Goal: Complete application form

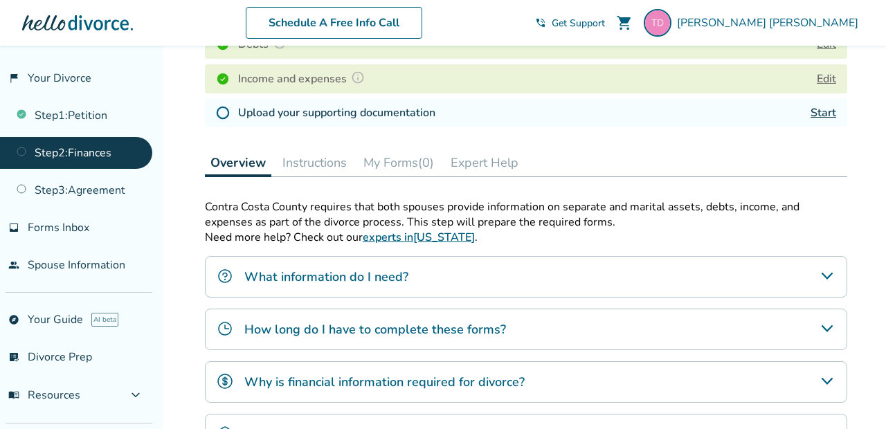
scroll to position [307, 0]
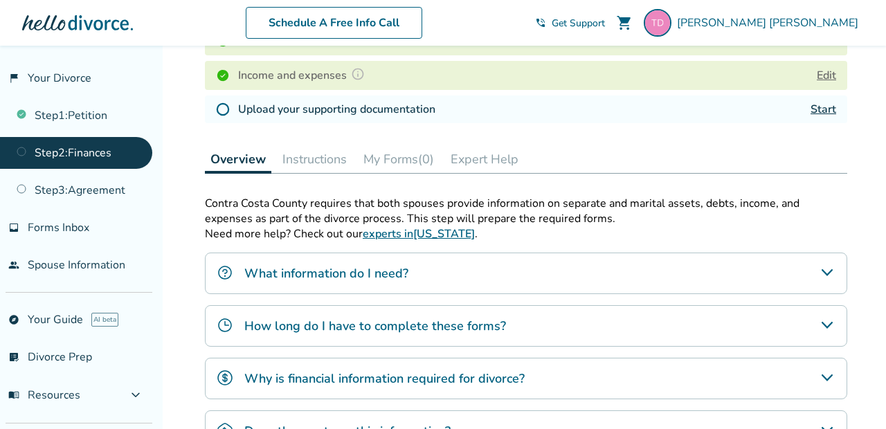
click at [351, 112] on h4 "Upload your supporting documentation" at bounding box center [336, 109] width 197 height 17
click at [811, 117] on link "Start" at bounding box center [823, 109] width 26 height 15
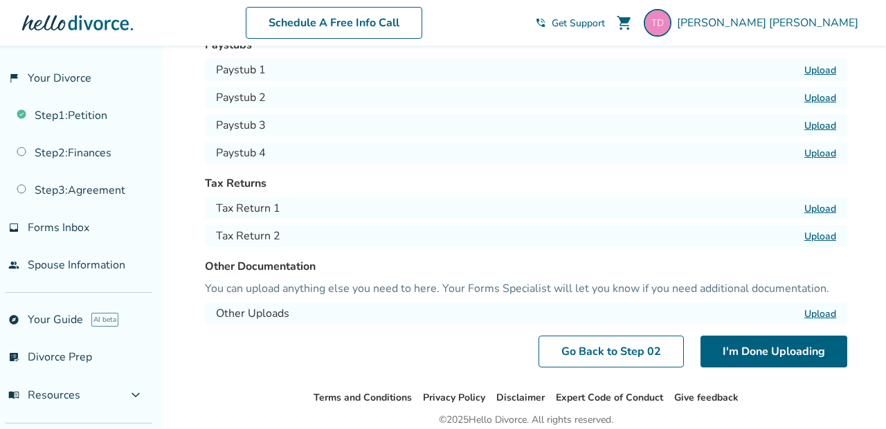
scroll to position [135, 0]
click at [820, 205] on label "Upload" at bounding box center [820, 207] width 32 height 13
click at [0, 0] on input "Upload" at bounding box center [0, 0] width 0 height 0
click at [822, 233] on label "Upload" at bounding box center [820, 234] width 32 height 13
click at [0, 0] on input "Upload" at bounding box center [0, 0] width 0 height 0
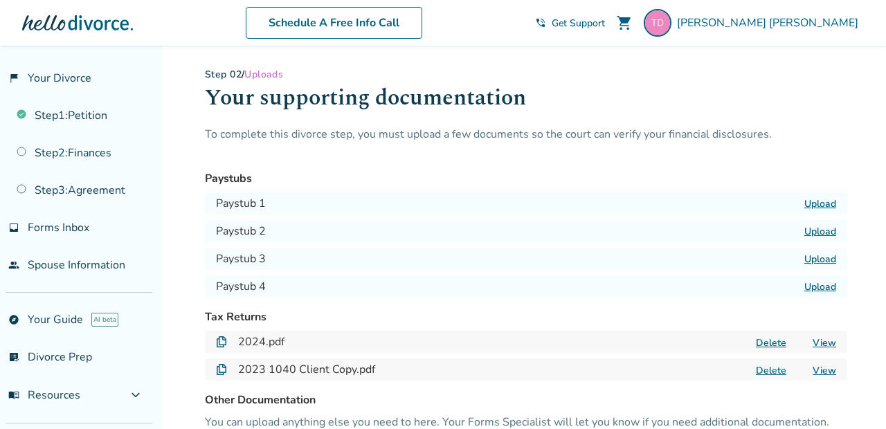
scroll to position [0, 0]
click at [822, 198] on label "Upload" at bounding box center [820, 203] width 32 height 13
click at [0, 0] on input "Upload" at bounding box center [0, 0] width 0 height 0
click at [816, 230] on label "Upload" at bounding box center [820, 231] width 32 height 13
click at [0, 0] on input "Upload" at bounding box center [0, 0] width 0 height 0
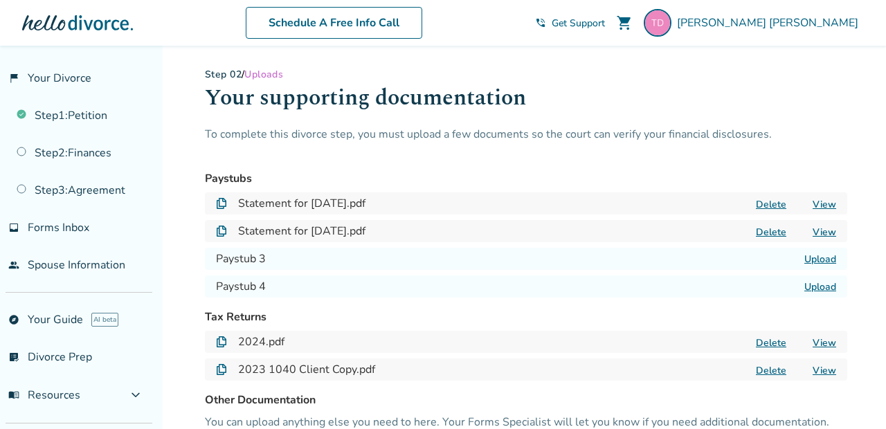
click at [814, 256] on label "Upload" at bounding box center [820, 259] width 32 height 13
click at [0, 0] on input "Upload" at bounding box center [0, 0] width 0 height 0
click at [822, 288] on label "Upload" at bounding box center [820, 286] width 32 height 13
click at [0, 0] on input "Upload" at bounding box center [0, 0] width 0 height 0
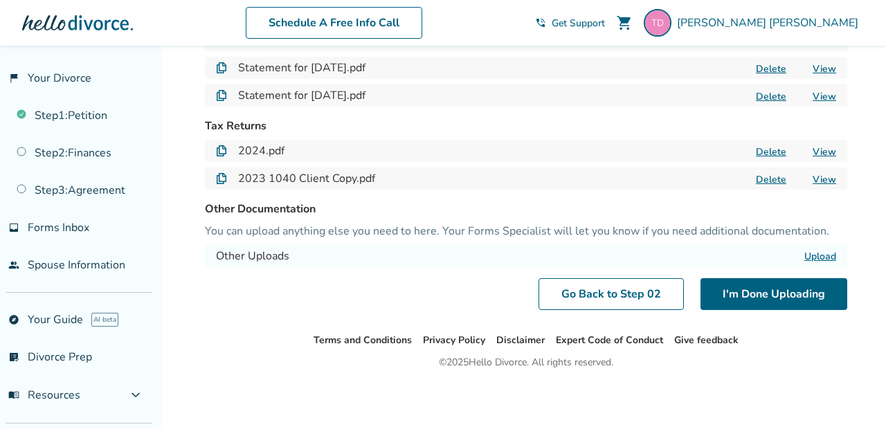
scroll to position [191, 0]
click at [786, 297] on button "I'm Done Uploading" at bounding box center [773, 294] width 147 height 32
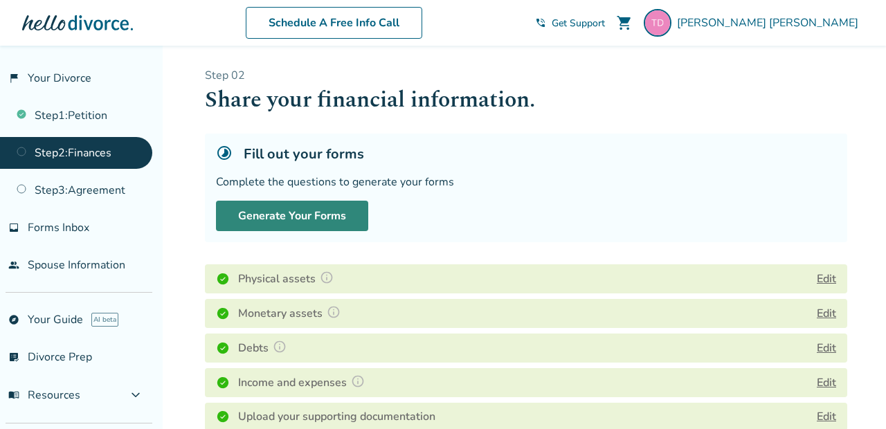
click at [330, 215] on button "Generate Your Forms" at bounding box center [292, 216] width 152 height 30
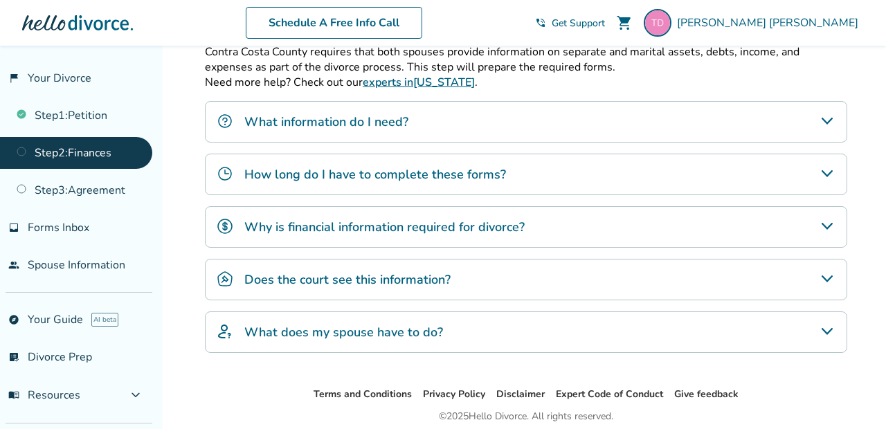
scroll to position [469, 0]
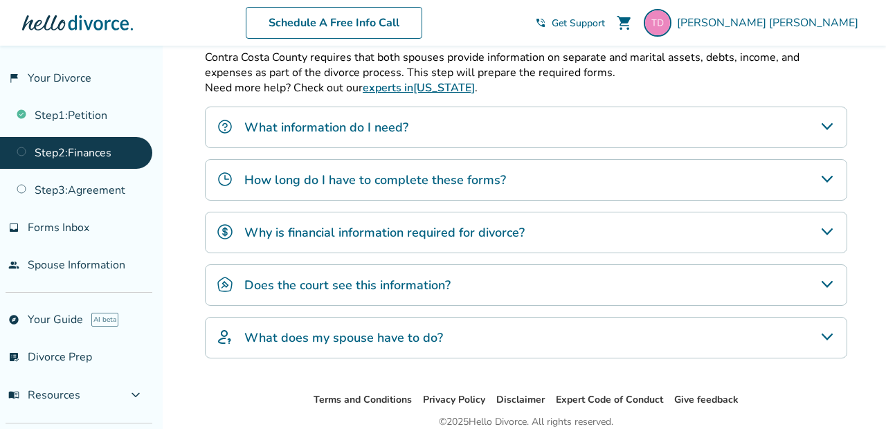
click at [299, 180] on h4 "How long do I have to complete these forms?" at bounding box center [375, 180] width 262 height 18
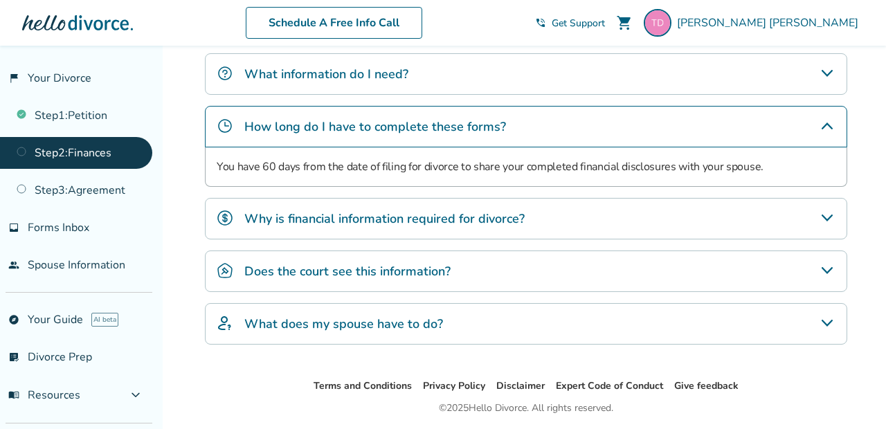
scroll to position [516, 0]
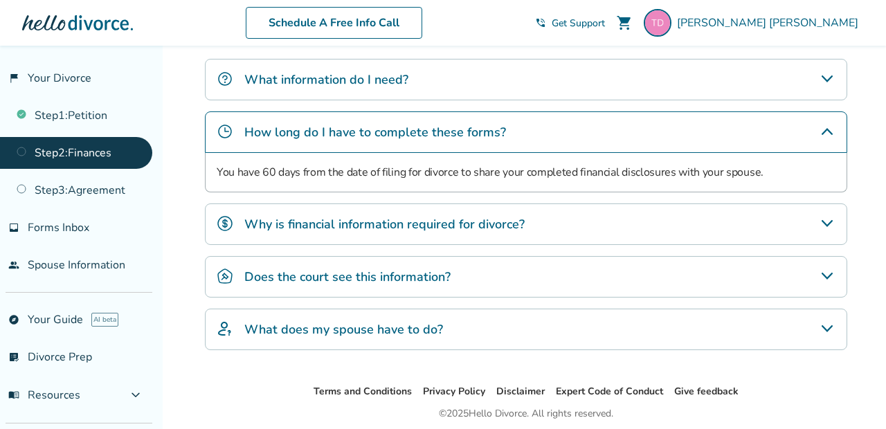
click at [280, 282] on h4 "Does the court see this information?" at bounding box center [347, 277] width 206 height 18
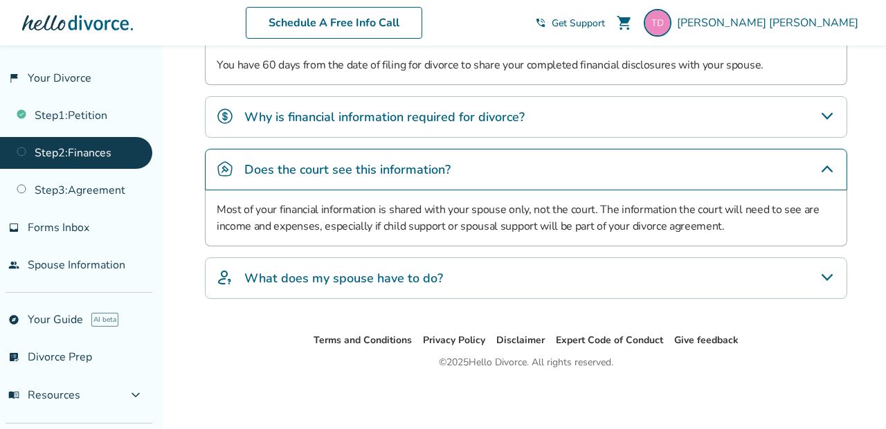
scroll to position [629, 0]
click at [283, 271] on h4 "What does my spouse have to do?" at bounding box center [343, 278] width 199 height 18
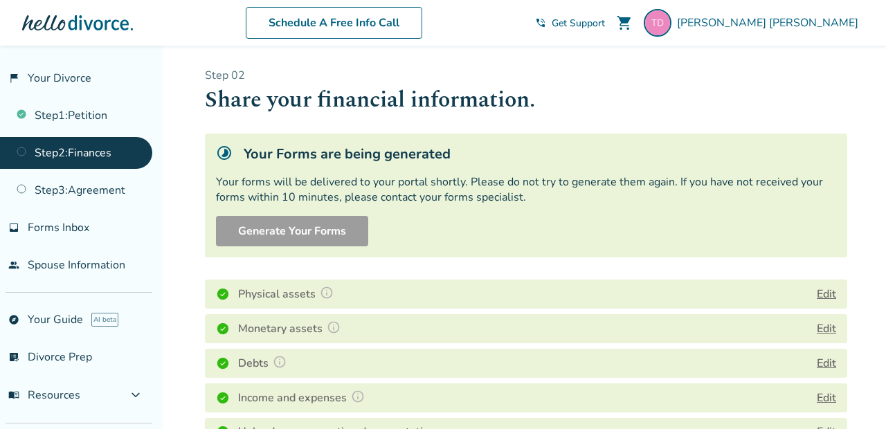
scroll to position [0, 0]
click at [627, 101] on h1 "Share your financial information." at bounding box center [526, 100] width 642 height 34
click at [93, 231] on link "inbox Forms Inbox" at bounding box center [76, 228] width 152 height 32
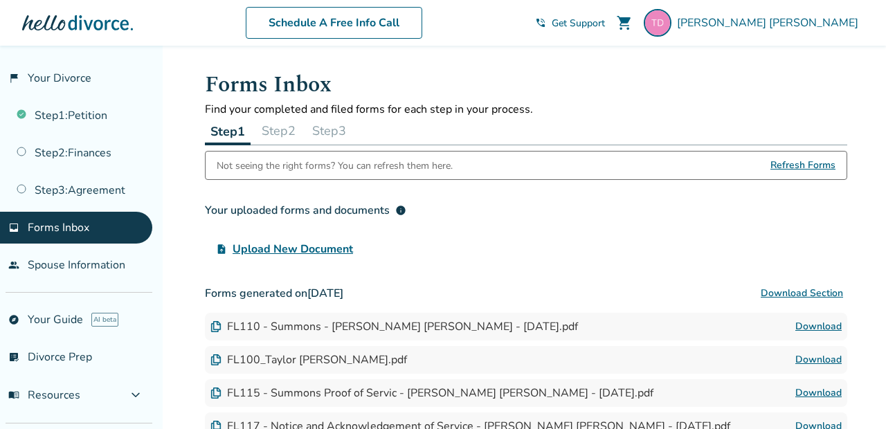
click at [284, 122] on button "Step 2" at bounding box center [278, 131] width 45 height 28
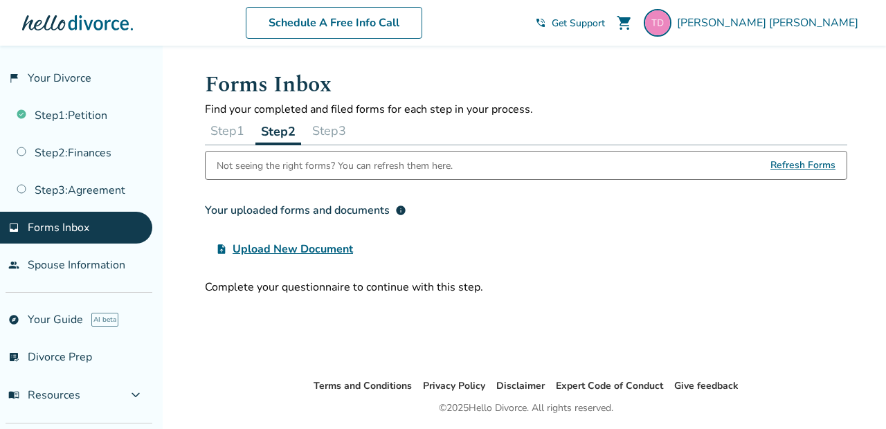
click at [344, 122] on button "Step 3" at bounding box center [329, 131] width 45 height 28
click at [281, 129] on button "Step 2" at bounding box center [277, 131] width 45 height 28
